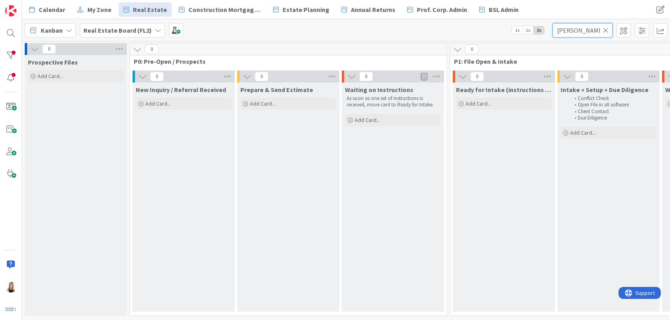
click at [585, 34] on input "[PERSON_NAME]" at bounding box center [582, 30] width 60 height 14
drag, startPoint x: 490, startPoint y: 22, endPoint x: 341, endPoint y: -2, distance: 150.7
click at [341, 0] on html "Calendar My Zone Real Estate Construction Mortgages - Draws Estate Planning Ann…" at bounding box center [335, 160] width 670 height 320
type input "Sofekun"
drag, startPoint x: 589, startPoint y: 31, endPoint x: 468, endPoint y: 30, distance: 120.9
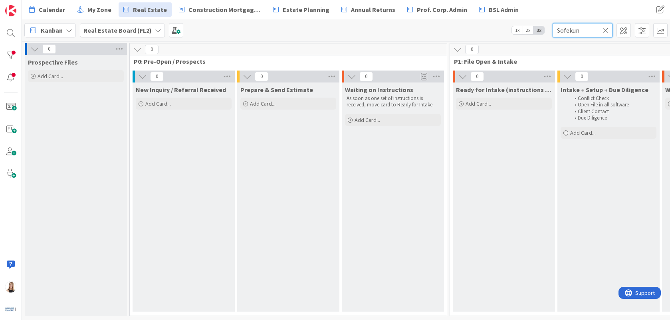
click at [476, 32] on div "Kanban Real Estate Board (FL2) 1x 2x 3x Sofekun" at bounding box center [346, 30] width 648 height 22
type input "T"
type input "4674"
click at [58, 77] on span "Add Card..." at bounding box center [51, 76] width 26 height 7
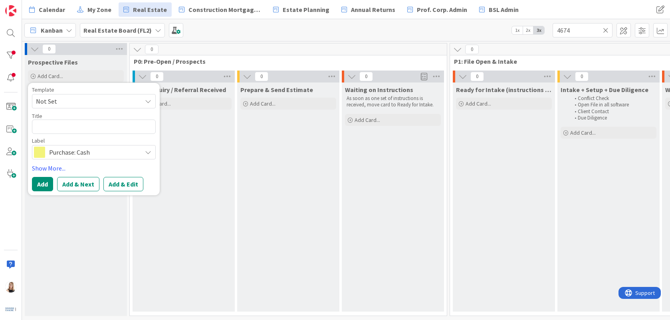
click at [87, 100] on span "Not Set" at bounding box center [86, 101] width 100 height 10
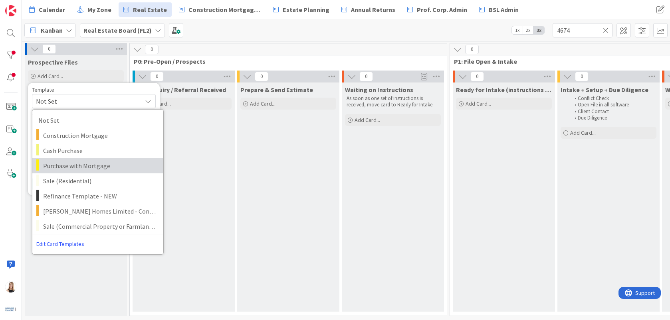
click at [83, 169] on span "Purchase with Mortgage" at bounding box center [100, 166] width 114 height 10
type textarea "x"
type textarea "Purchase with Mortgage"
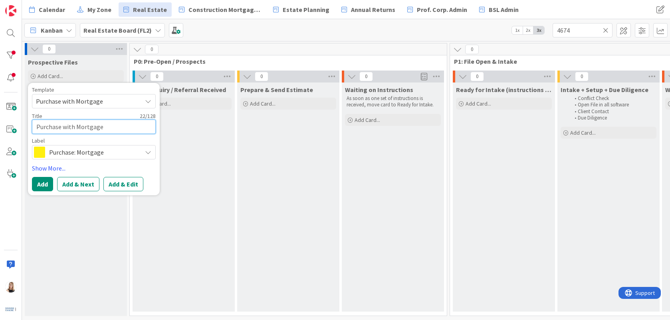
click at [117, 128] on textarea "Purchase with Mortgage" at bounding box center [94, 127] width 124 height 14
drag, startPoint x: 117, startPoint y: 128, endPoint x: -104, endPoint y: 114, distance: 221.9
click at [0, 114] on html "Calendar My Zone Real Estate Construction Mortgages - Draws Estate Planning Ann…" at bounding box center [335, 160] width 670 height 320
type textarea "x"
type textarea "S"
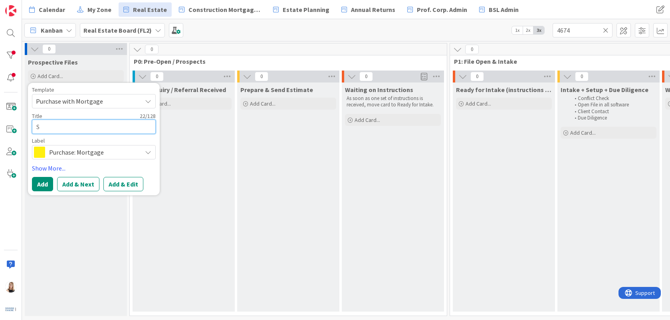
type textarea "x"
type textarea "So"
type textarea "x"
type textarea "Sof"
type textarea "x"
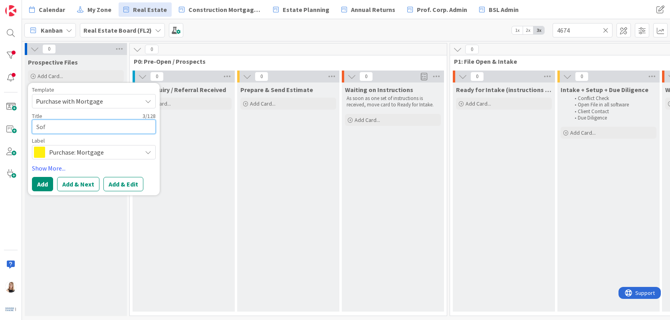
type textarea "Sofe"
type textarea "x"
type textarea "Sofek"
type textarea "x"
type textarea "Sofeku"
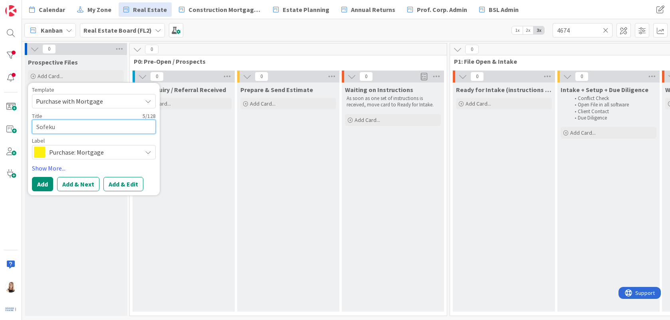
type textarea "x"
type textarea "Sofekun"
type textarea "x"
type textarea "Sofekun,"
type textarea "x"
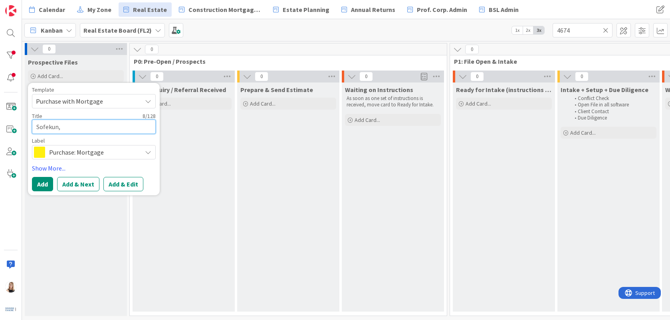
type textarea "Sofekun,"
type textarea "x"
type textarea "[PERSON_NAME]"
type textarea "x"
type textarea "Sofekun, To"
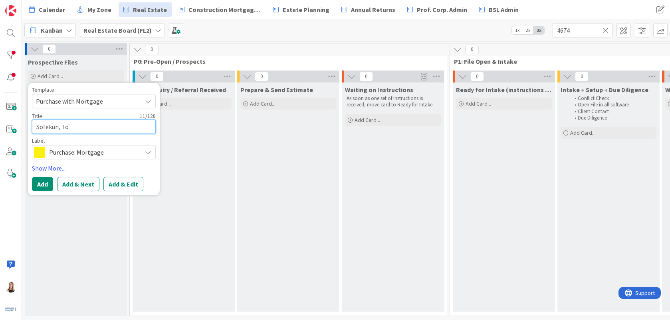
type textarea "x"
type textarea "Sofekun, Tol"
type textarea "x"
type textarea "Sofekun, Tolu"
type textarea "x"
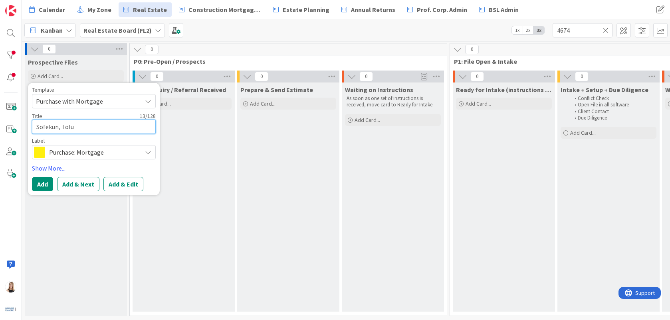
type textarea "Sofekun, Tolul"
type textarea "x"
type textarea "Sofekun, Tolulp"
type textarea "x"
type textarea "Sofekun, Tolulpe"
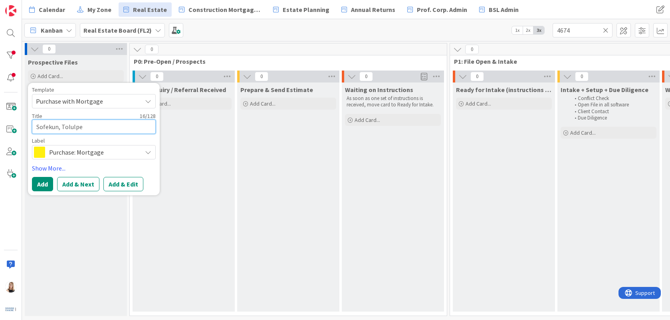
type textarea "x"
type textarea "[PERSON_NAME]"
click at [98, 128] on textarea "[PERSON_NAME]" at bounding box center [94, 127] width 124 height 14
type textarea "x"
type textarea "[PERSON_NAME]"
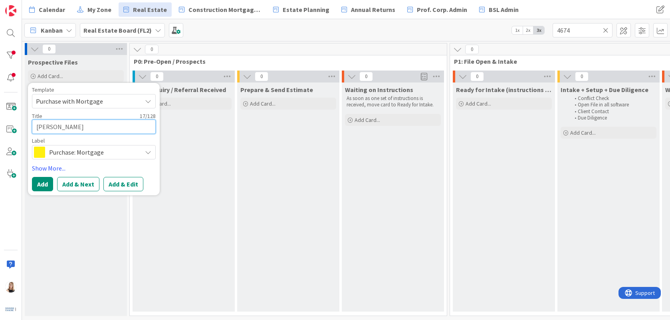
type textarea "x"
type textarea "[PERSON_NAME] an"
type textarea "x"
type textarea "[PERSON_NAME] and"
type textarea "x"
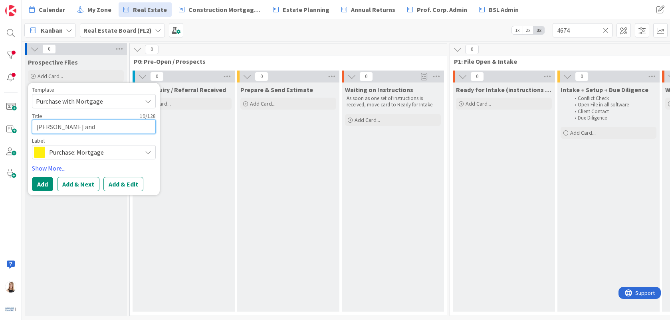
type textarea "[PERSON_NAME] and"
type textarea "x"
type textarea "[PERSON_NAME] and B"
type textarea "x"
type textarea "[PERSON_NAME] and Ban"
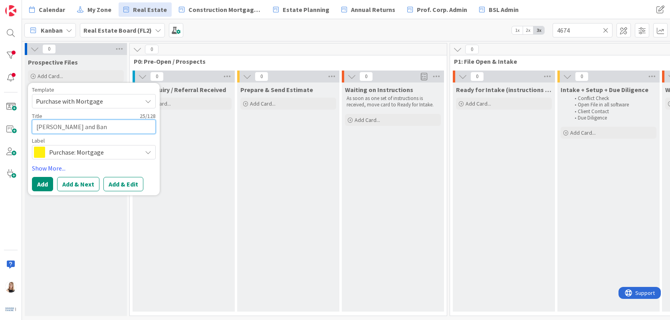
type textarea "x"
type textarea "[PERSON_NAME] and Banj"
type textarea "x"
type textarea "[PERSON_NAME] and Banjo"
type textarea "x"
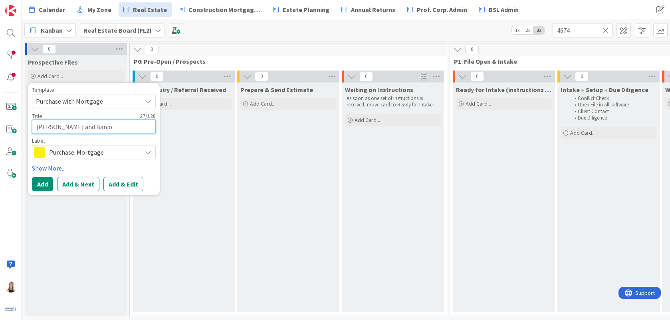
type textarea "[PERSON_NAME] and Banjo,"
type textarea "x"
type textarea "[PERSON_NAME] and Banjo,"
type textarea "x"
type textarea "[PERSON_NAME] and Banjo, A"
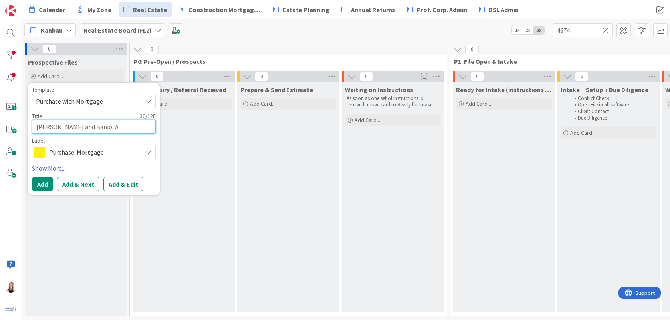
type textarea "x"
type textarea "[PERSON_NAME] and Banjo, Ab"
type textarea "x"
type textarea "[PERSON_NAME] and Banjo, Abo"
type textarea "x"
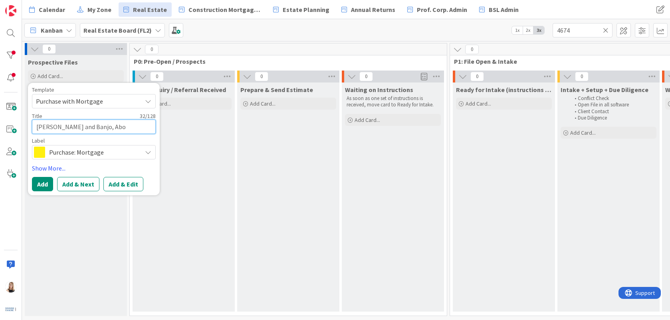
type textarea "[PERSON_NAME] and Banjo, Abos"
type textarea "x"
type textarea "[PERSON_NAME] and Banjo, Abose"
type textarea "x"
type textarea "[PERSON_NAME] and Banjo, Abosed"
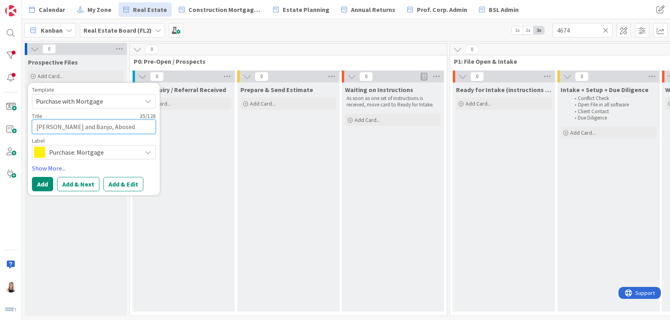
type textarea "x"
type textarea "[PERSON_NAME] and Banjo, Abosede"
click at [42, 187] on button "Add" at bounding box center [42, 184] width 21 height 14
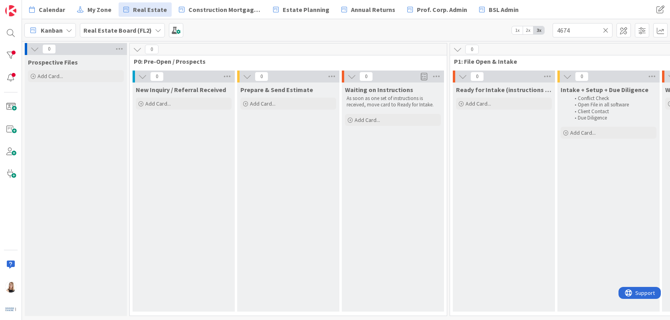
click at [607, 31] on icon at bounding box center [606, 30] width 6 height 7
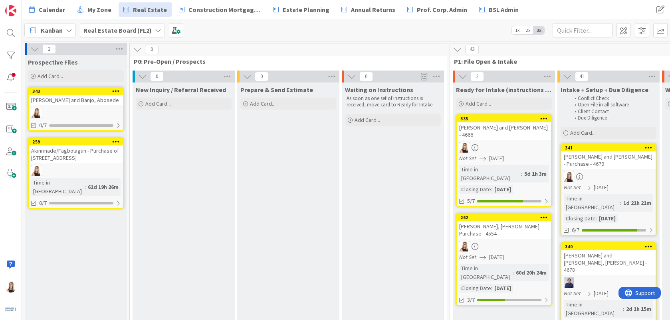
click at [74, 118] on div at bounding box center [76, 113] width 94 height 10
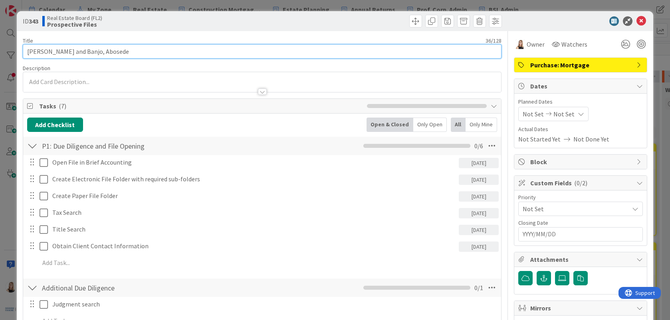
click at [157, 53] on input "[PERSON_NAME] and Banjo, Abosede" at bounding box center [262, 51] width 478 height 14
type input "[PERSON_NAME] and Banjo, Abosede - 4674"
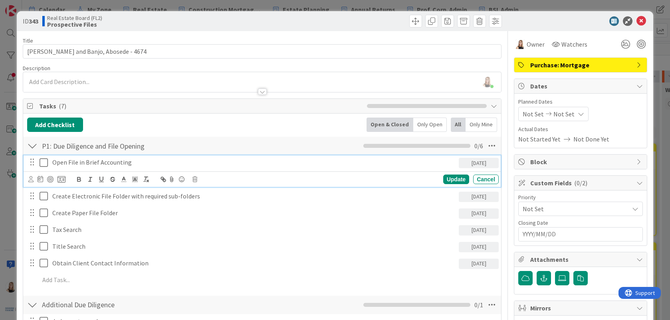
click at [46, 163] on icon at bounding box center [46, 163] width 12 height 10
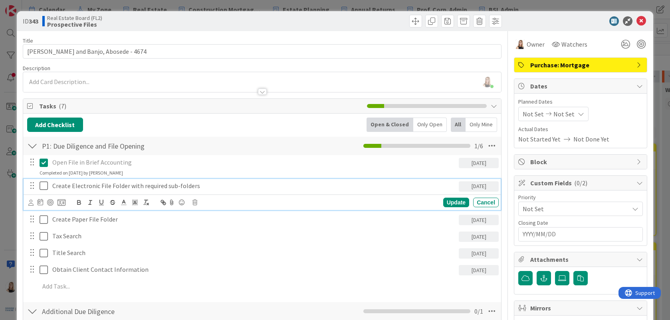
click at [46, 185] on icon at bounding box center [46, 186] width 12 height 10
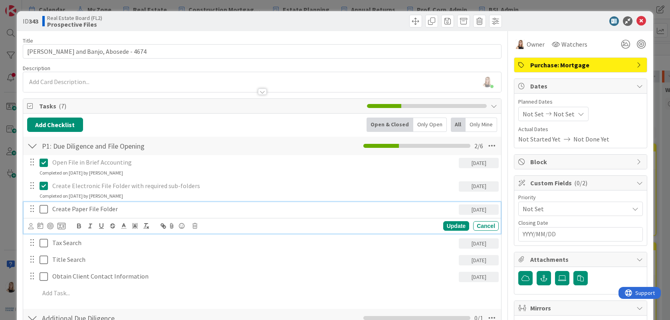
drag, startPoint x: 46, startPoint y: 208, endPoint x: 45, endPoint y: 215, distance: 7.6
click at [46, 208] on icon at bounding box center [46, 210] width 12 height 10
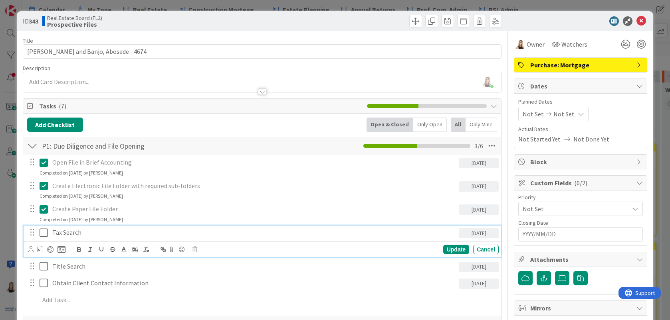
click at [46, 234] on icon at bounding box center [46, 233] width 12 height 10
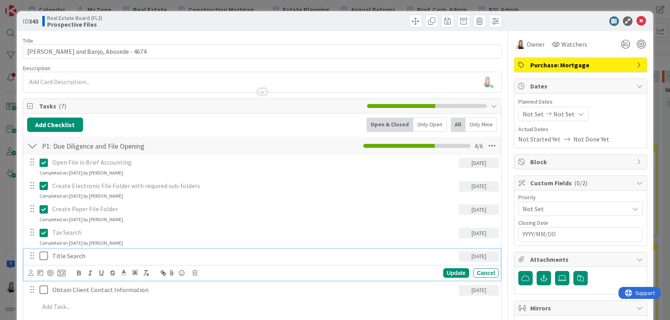
click at [44, 259] on icon at bounding box center [46, 256] width 12 height 10
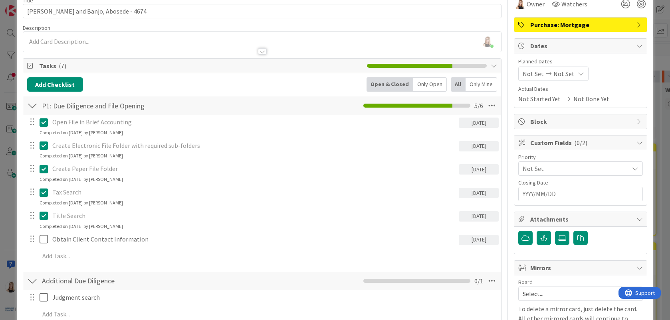
scroll to position [53, 0]
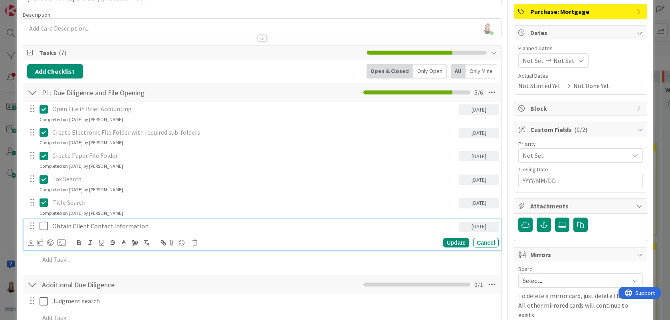
click at [46, 229] on icon at bounding box center [46, 226] width 12 height 10
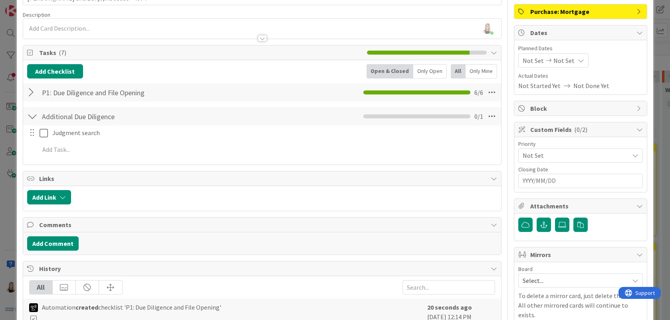
scroll to position [55, 0]
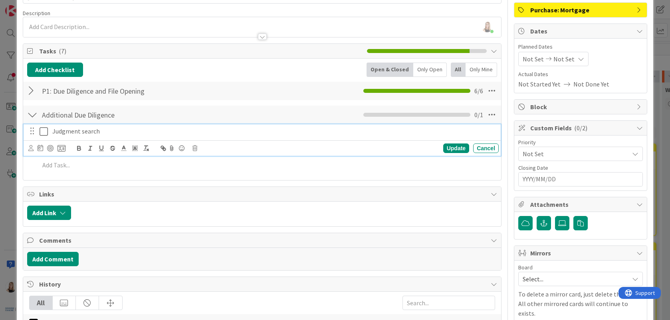
click at [42, 135] on icon at bounding box center [46, 132] width 12 height 10
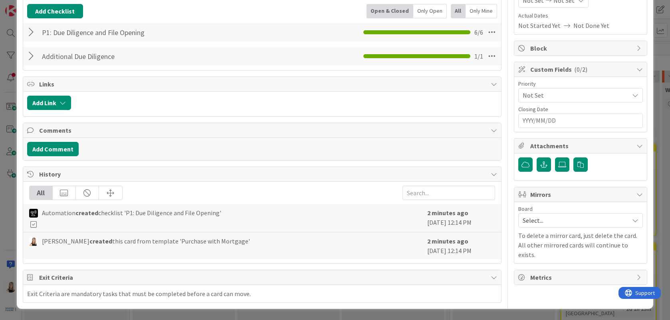
scroll to position [0, 0]
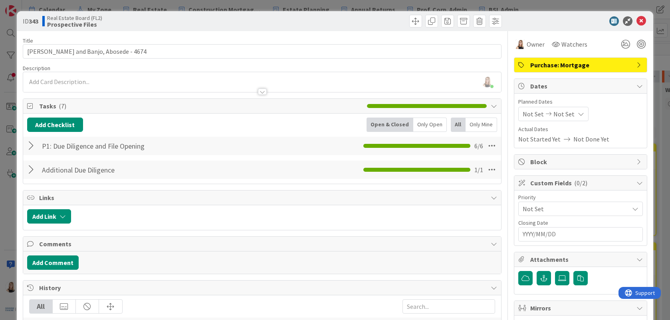
click at [561, 115] on span "Not Set" at bounding box center [563, 114] width 21 height 10
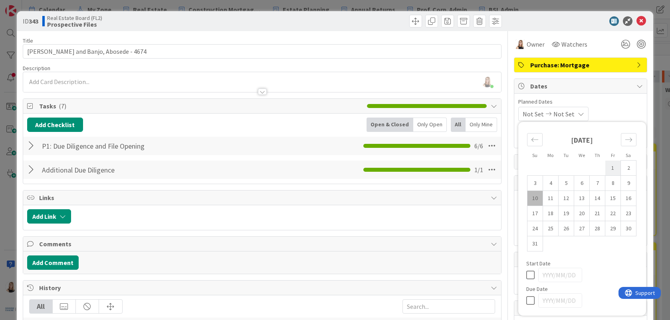
click at [605, 167] on td "1" at bounding box center [613, 168] width 16 height 15
type input "[DATE]"
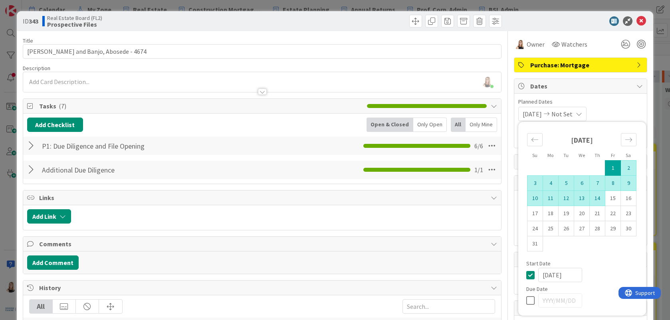
click at [592, 199] on td "14" at bounding box center [597, 198] width 16 height 15
type input "[DATE]"
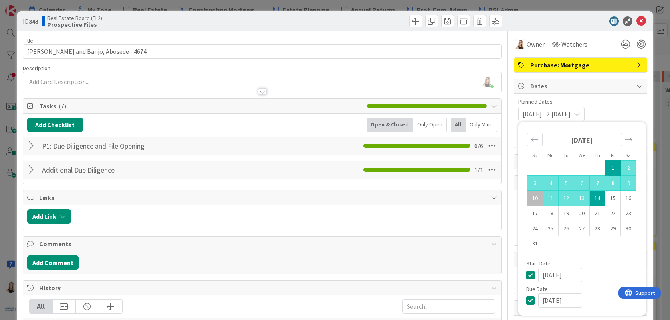
click at [622, 108] on div "[DATE] [DATE] Mo Tu We Th Fr Sa [DATE] 1 2 3 4 5 6 7 8 9 10 11 12 13 14 15 16 1…" at bounding box center [580, 114] width 124 height 14
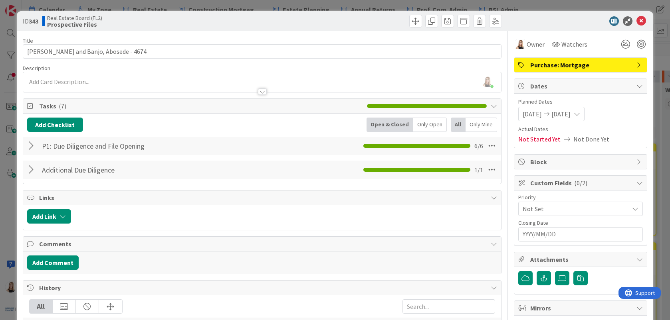
click at [549, 211] on span "Not Set" at bounding box center [573, 208] width 102 height 11
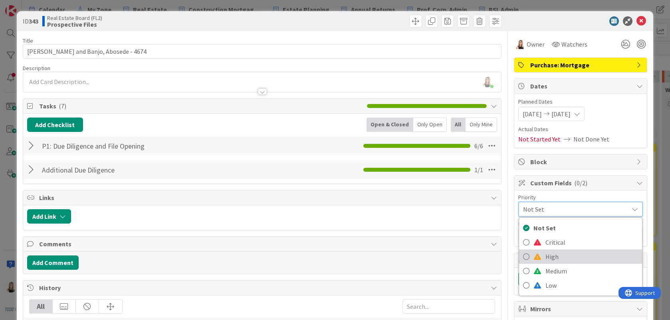
click at [549, 261] on span "High" at bounding box center [591, 257] width 93 height 12
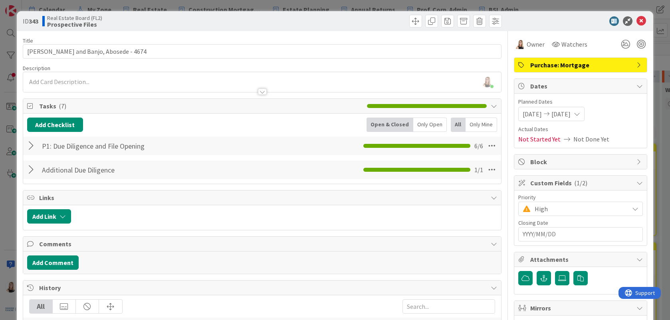
click at [555, 235] on input "YYYY/MM/DD" at bounding box center [580, 235] width 116 height 14
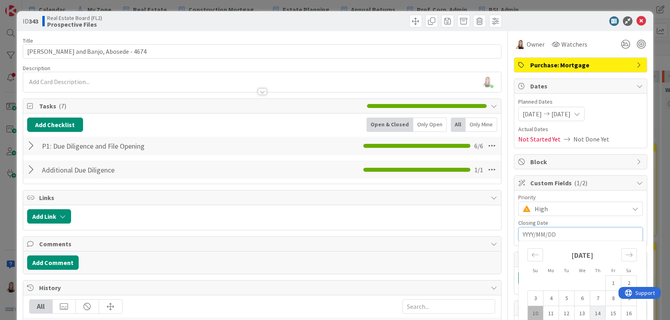
click at [591, 312] on td "14" at bounding box center [598, 313] width 16 height 15
type input "[DATE]"
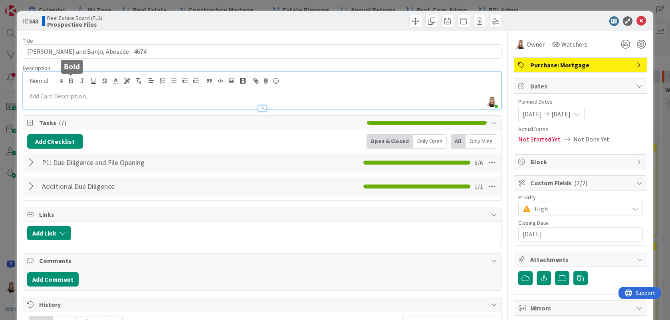
click at [68, 81] on div "[PERSON_NAME] joined 2 m ago" at bounding box center [262, 90] width 478 height 37
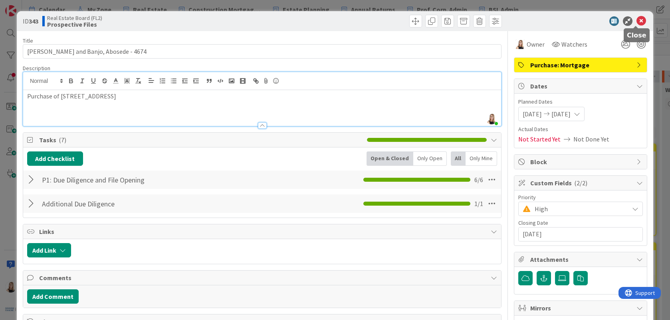
click at [637, 24] on icon at bounding box center [641, 21] width 10 height 10
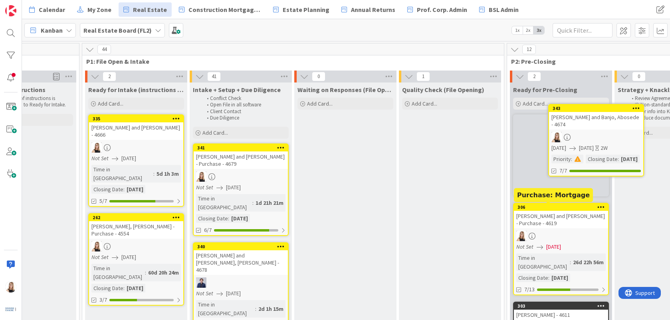
scroll to position [0, 396]
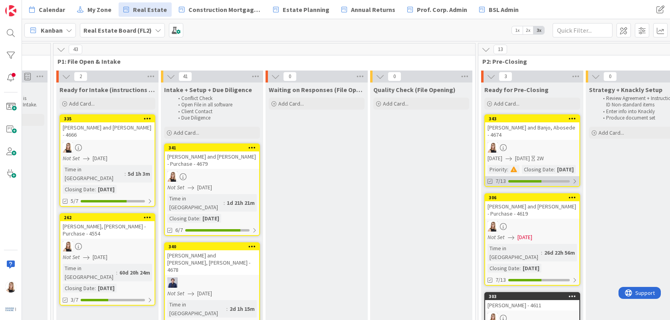
click at [526, 186] on div "7/13" at bounding box center [532, 181] width 94 height 10
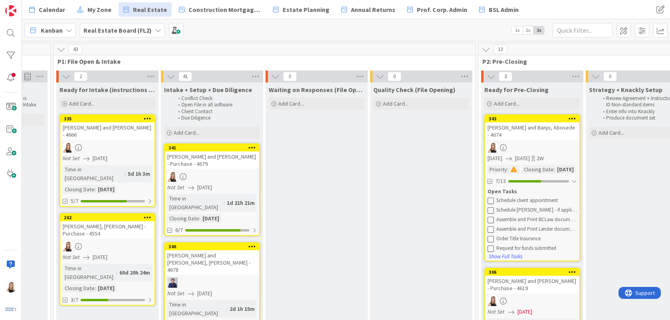
click at [490, 204] on icon at bounding box center [490, 201] width 6 height 6
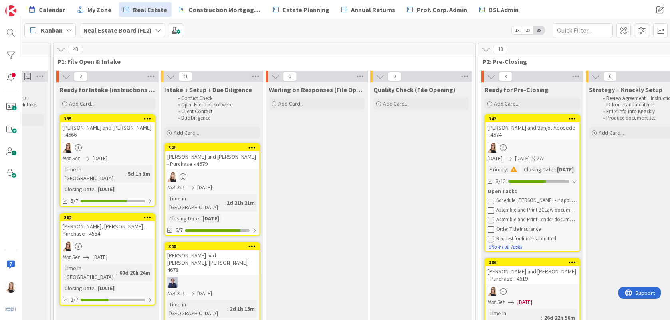
click at [490, 204] on icon at bounding box center [490, 201] width 6 height 6
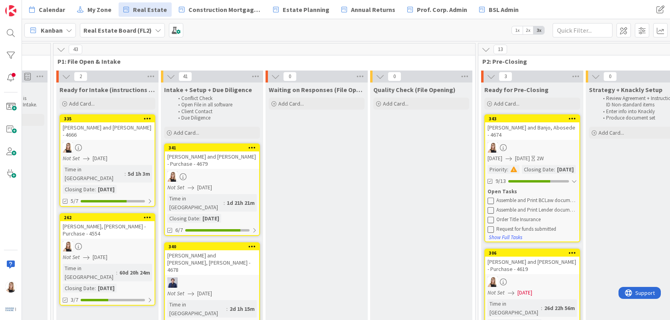
click at [490, 204] on icon at bounding box center [490, 201] width 6 height 6
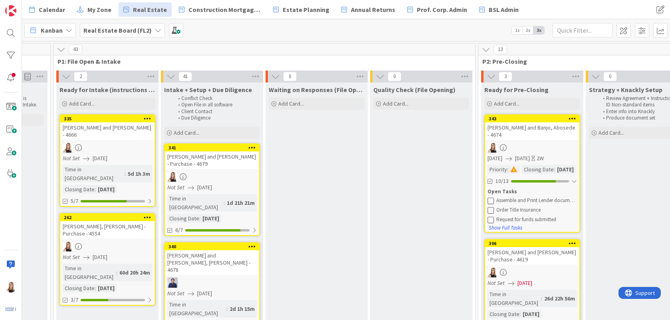
click at [490, 204] on icon at bounding box center [490, 201] width 6 height 6
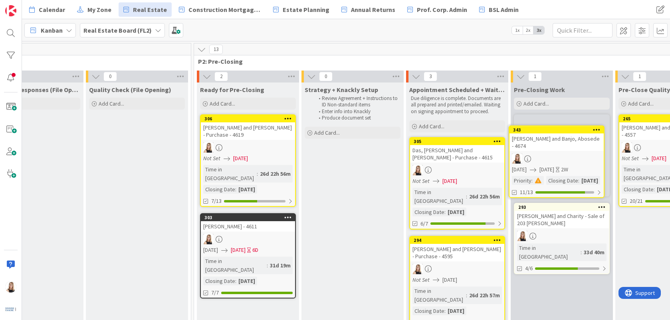
scroll to position [0, 688]
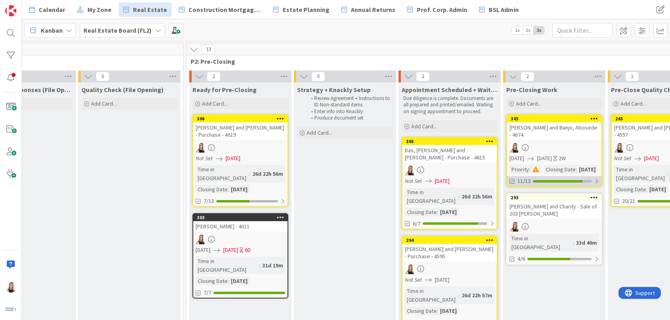
click at [564, 186] on div "11/13" at bounding box center [554, 181] width 94 height 10
